Goal: Navigation & Orientation: Go to known website

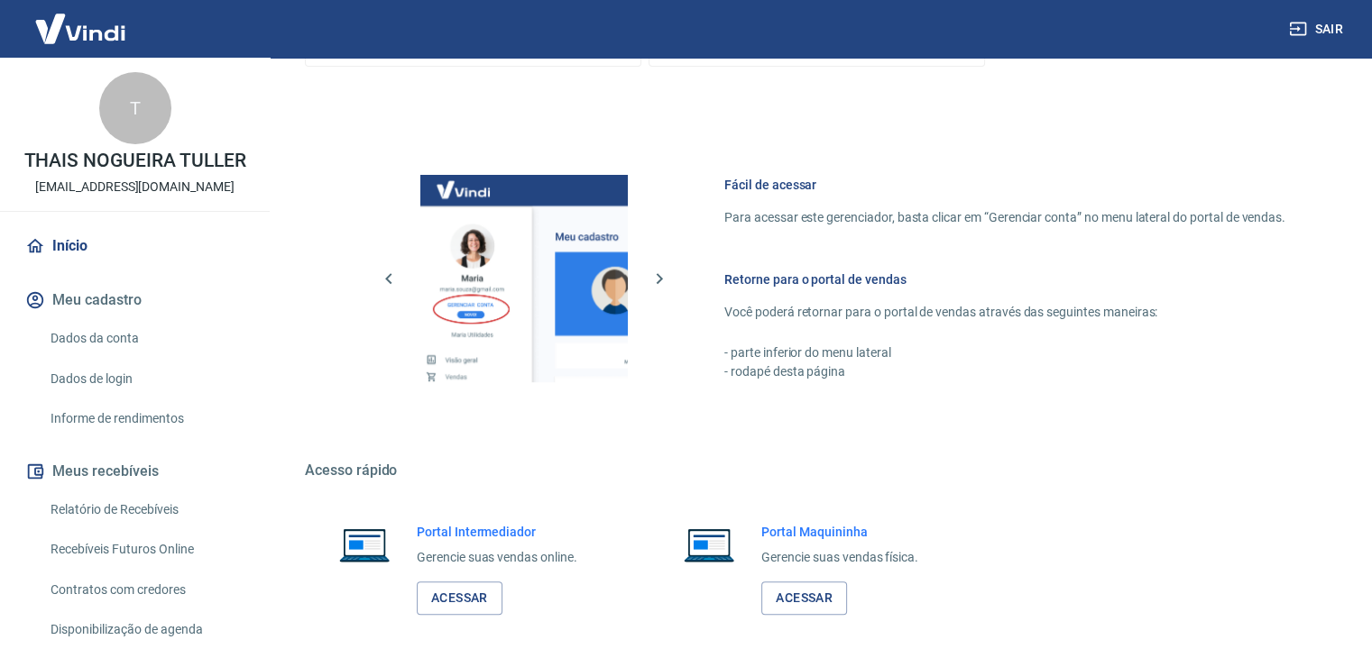
scroll to position [765, 0]
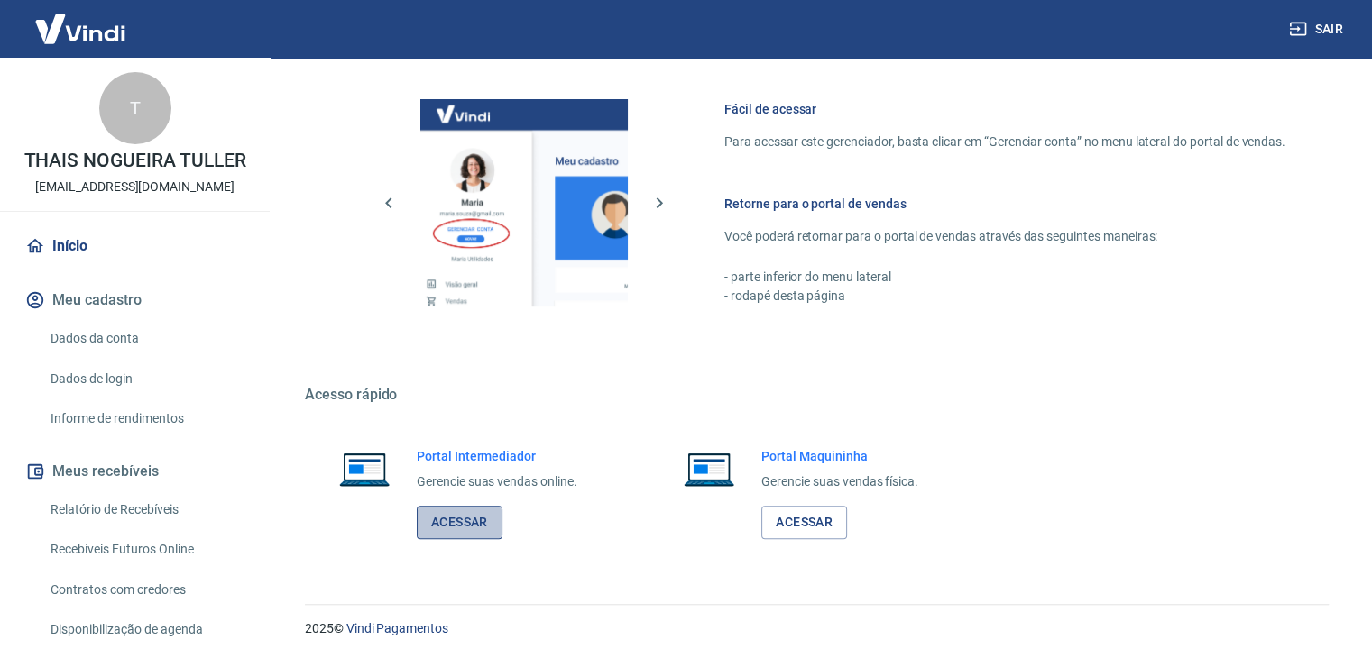
click at [457, 533] on link "Acessar" at bounding box center [460, 522] width 86 height 33
